Goal: Navigation & Orientation: Find specific page/section

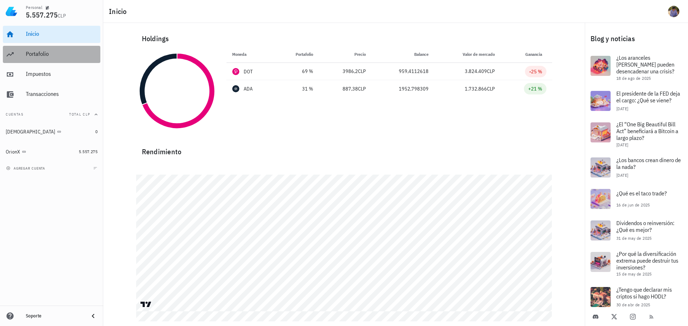
click at [33, 55] on div "Portafolio" at bounding box center [62, 54] width 72 height 7
